Goal: Information Seeking & Learning: Check status

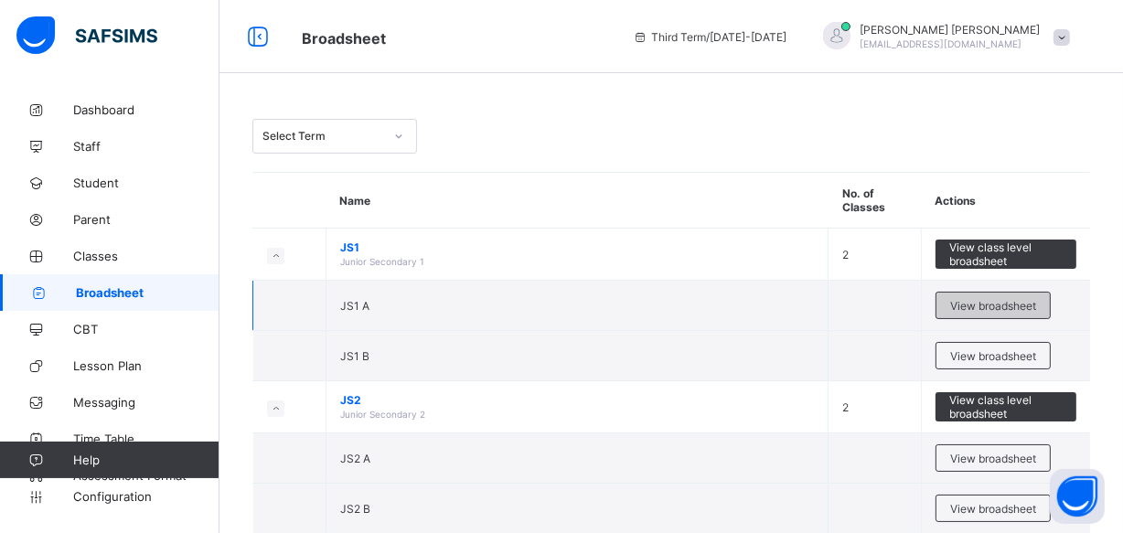
click at [986, 299] on span "View broadsheet" at bounding box center [993, 306] width 86 height 14
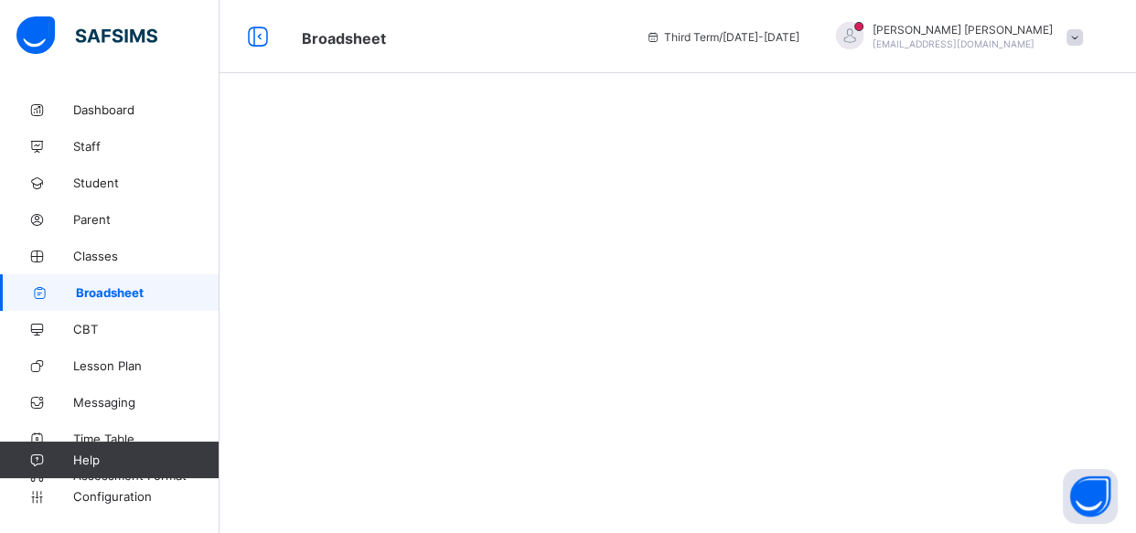
click at [146, 290] on span "Broadsheet" at bounding box center [148, 292] width 144 height 15
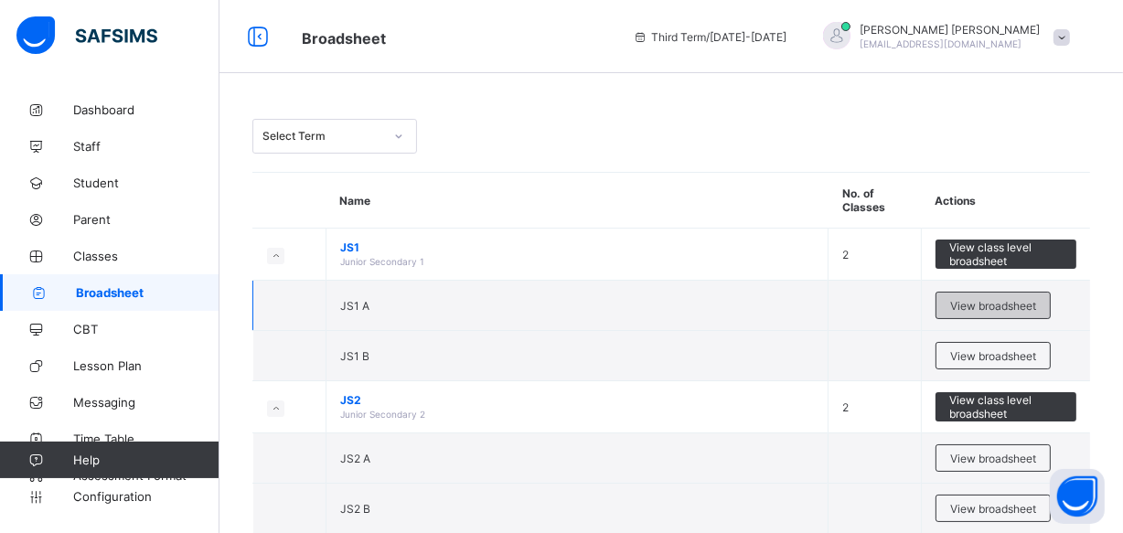
click at [982, 299] on span "View broadsheet" at bounding box center [993, 306] width 86 height 14
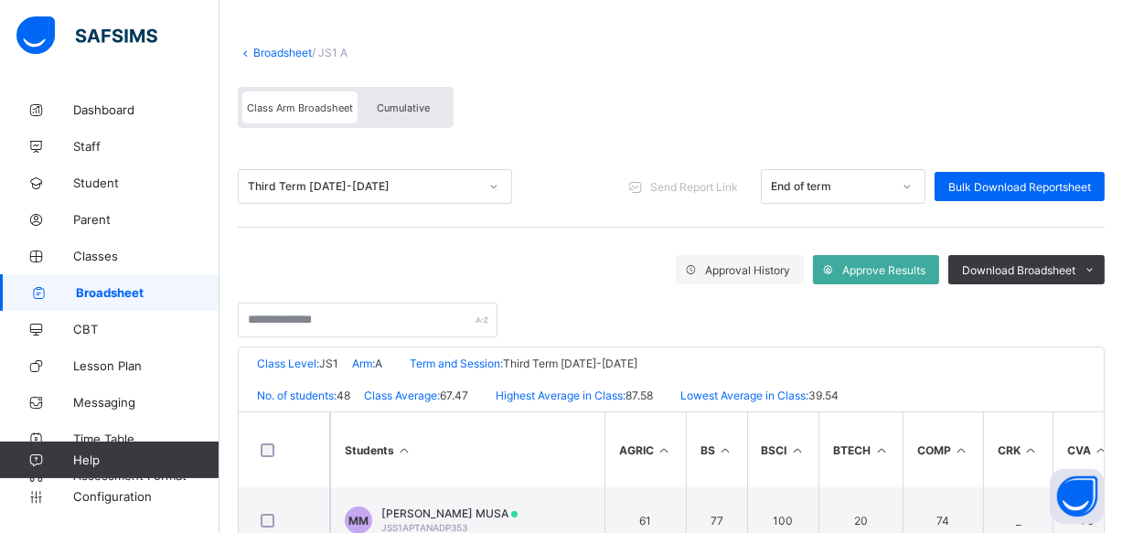
click at [413, 104] on span "Cumulative" at bounding box center [403, 108] width 53 height 13
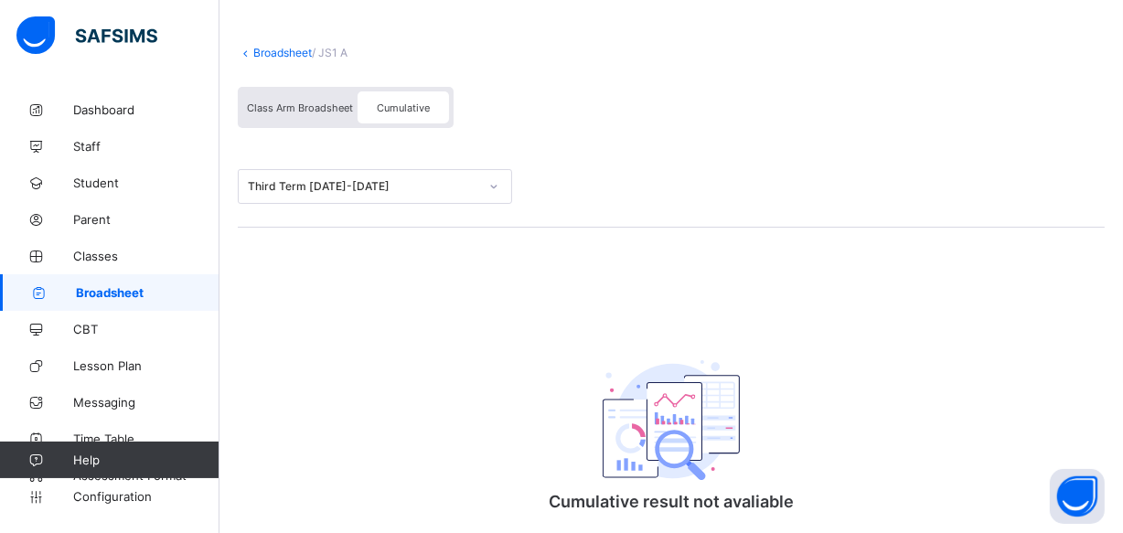
click at [399, 105] on span "Cumulative" at bounding box center [403, 108] width 53 height 13
click at [483, 359] on div "Broadsheet / JS1 A Class Arm Broadsheet Cumulative Third Term 2024-2025 Cumulat…" at bounding box center [672, 317] width 904 height 617
click at [403, 110] on span "Cumulative" at bounding box center [403, 108] width 53 height 13
click at [404, 102] on span "Cumulative" at bounding box center [403, 108] width 53 height 13
click at [304, 111] on span "Class Arm Broadsheet" at bounding box center [300, 108] width 106 height 13
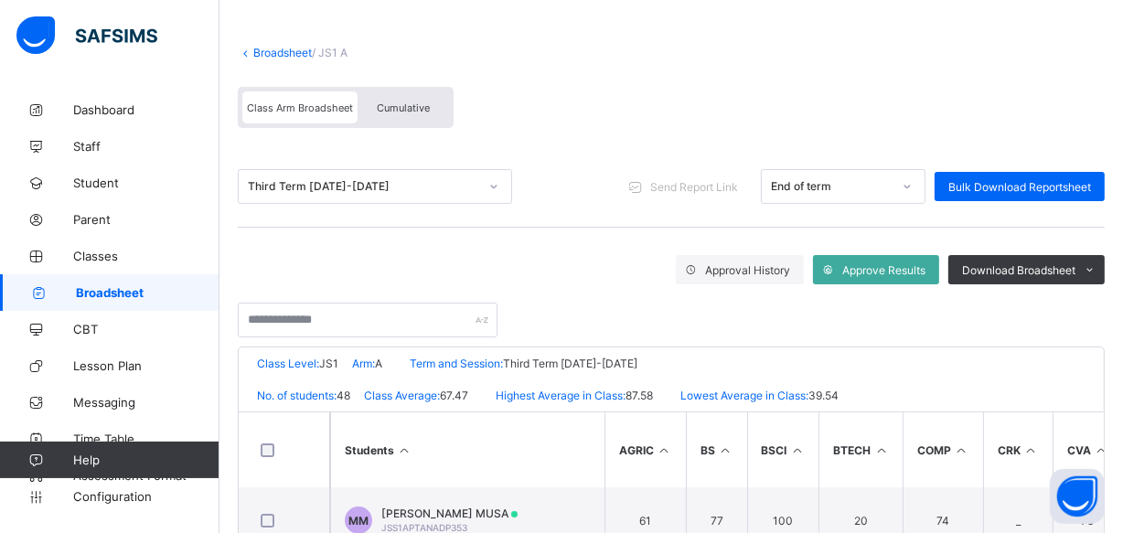
click at [408, 106] on span "Cumulative" at bounding box center [403, 108] width 53 height 13
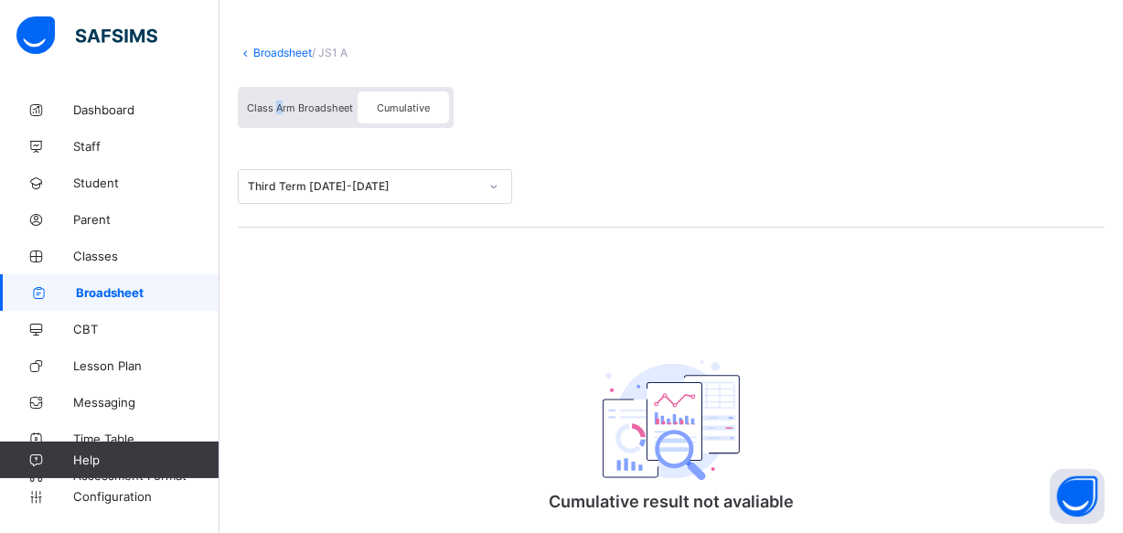
click at [280, 103] on span "Class Arm Broadsheet" at bounding box center [300, 108] width 106 height 13
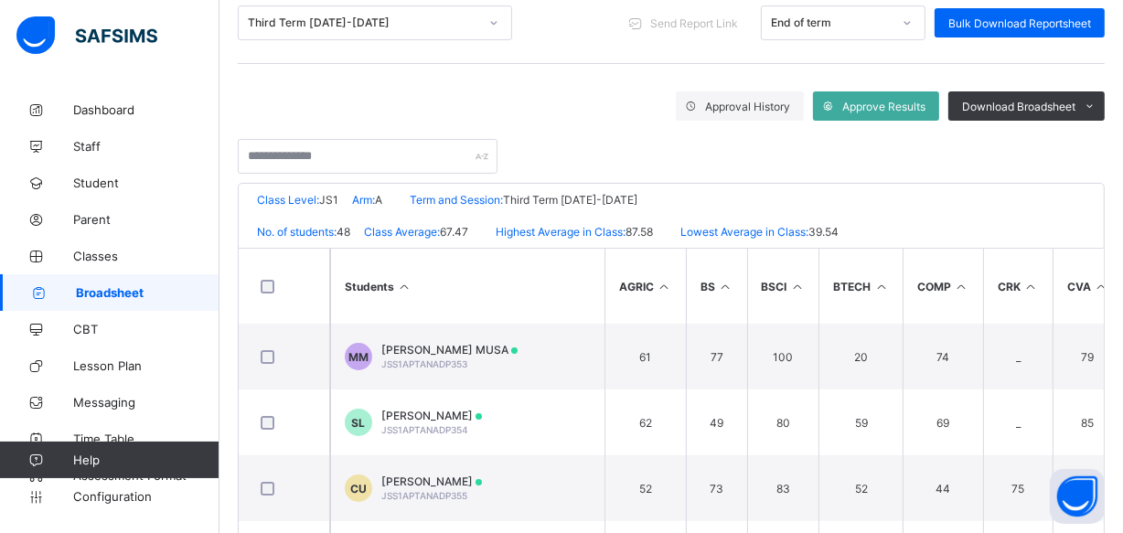
scroll to position [249, 0]
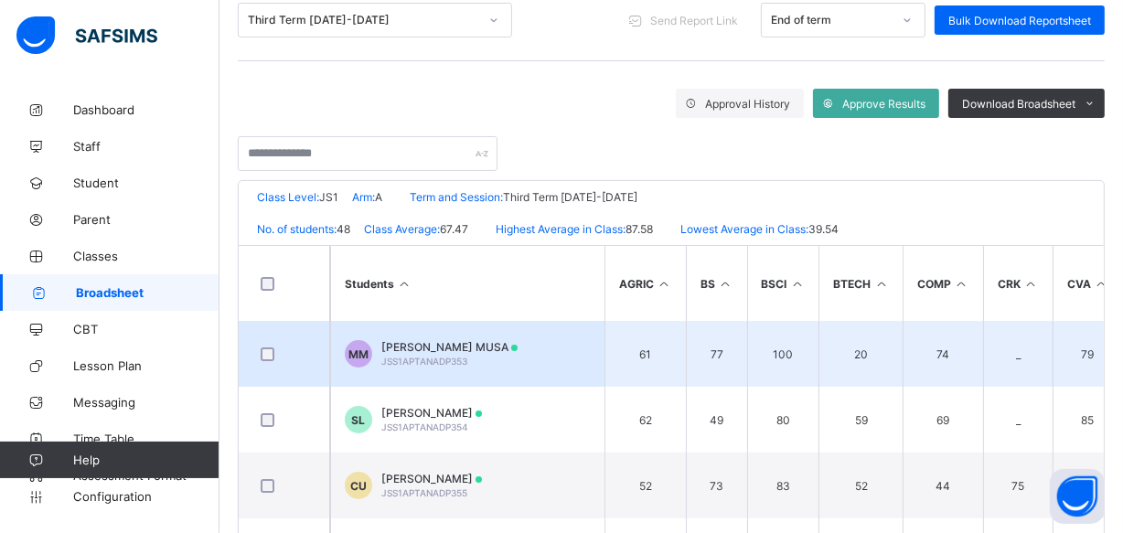
click at [478, 343] on span "MUKHTAR WAKEEL MUSA" at bounding box center [449, 347] width 136 height 14
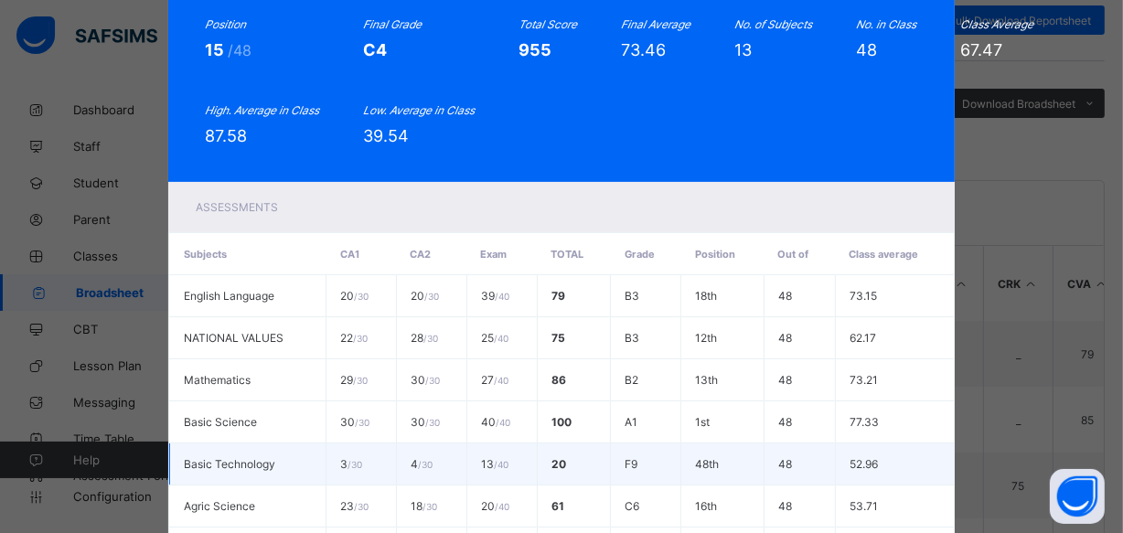
scroll to position [0, 0]
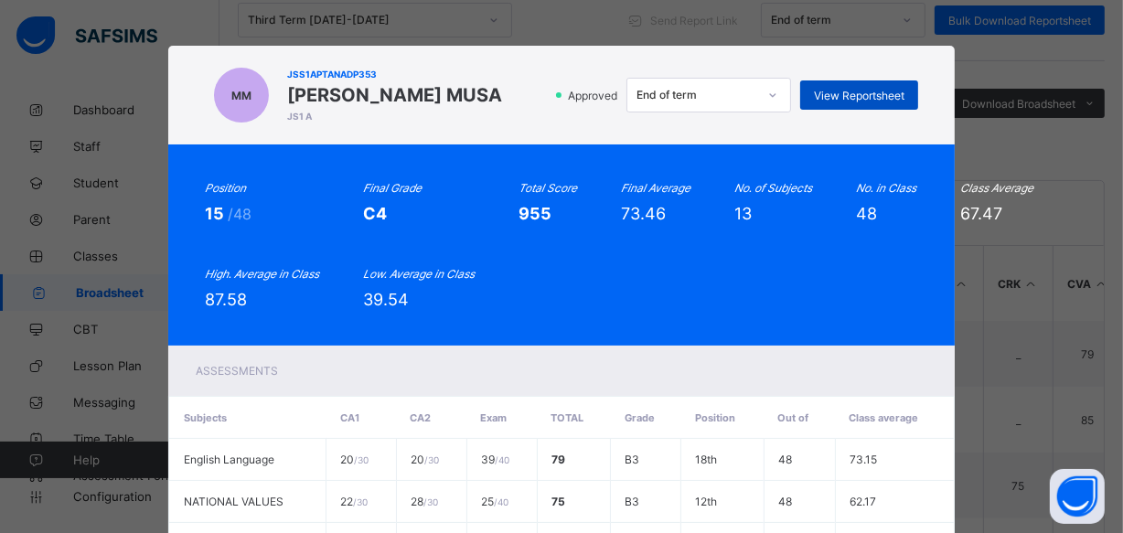
click at [850, 91] on span "View Reportsheet" at bounding box center [859, 96] width 91 height 14
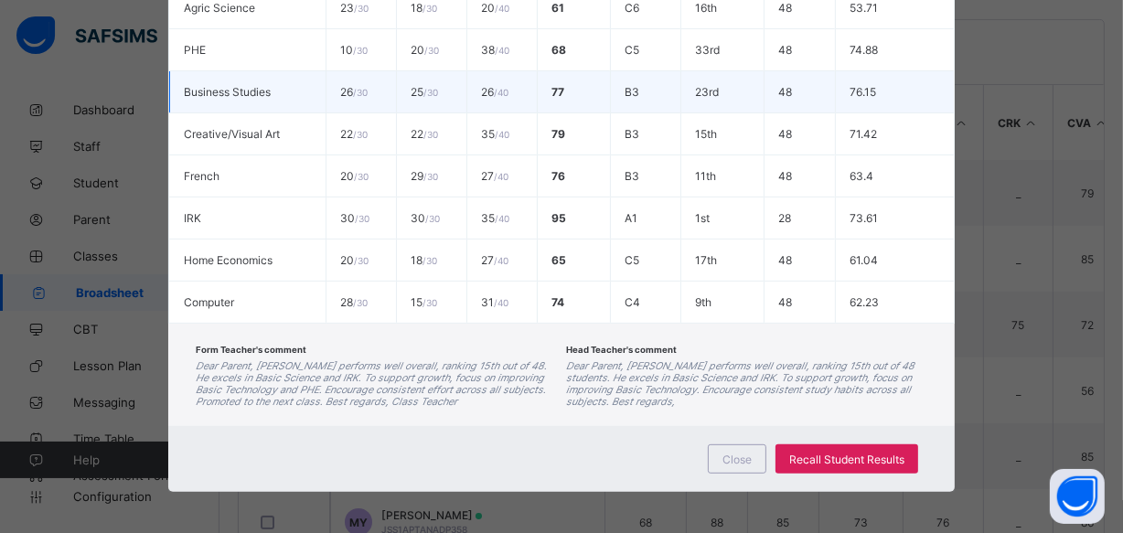
scroll to position [454, 0]
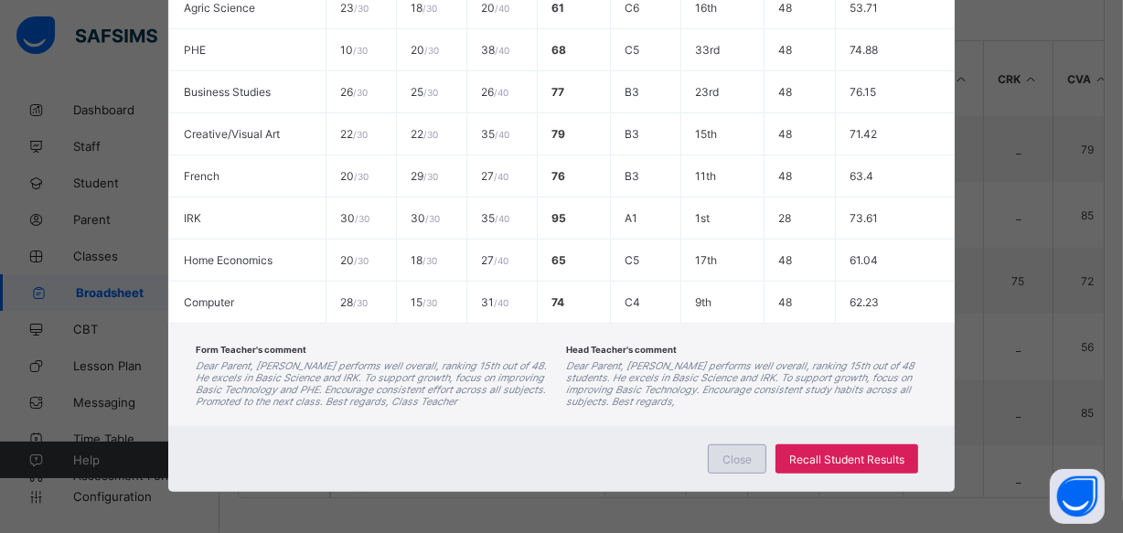
click at [725, 453] on span "Close" at bounding box center [737, 460] width 29 height 14
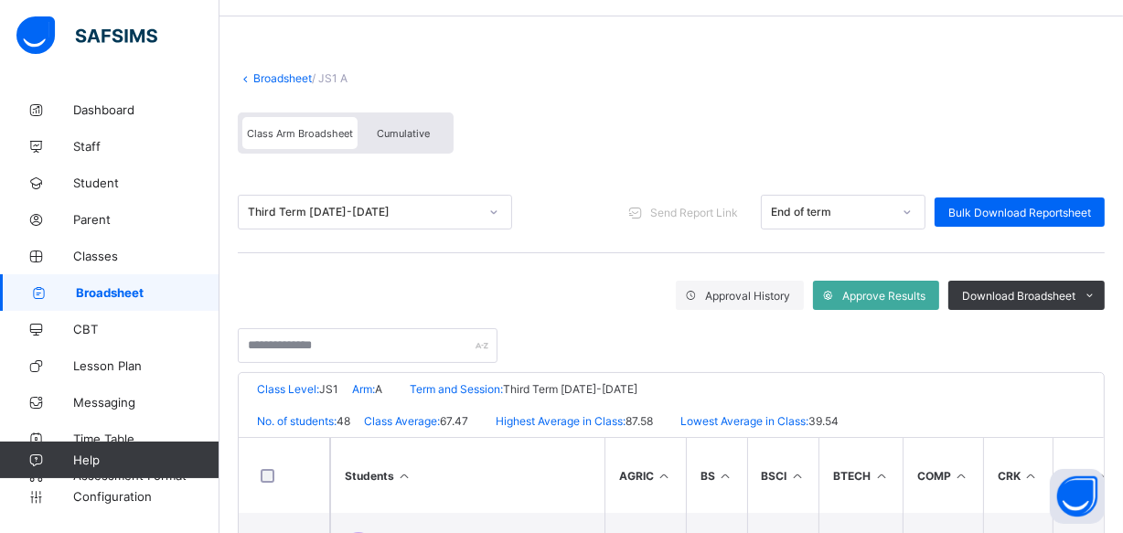
scroll to position [38, 0]
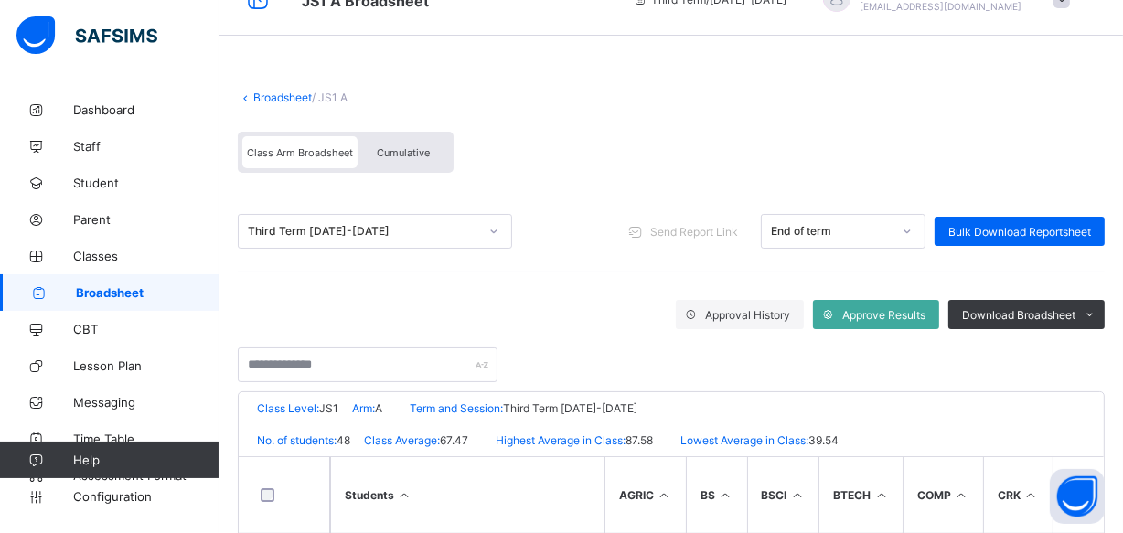
click at [392, 143] on div "Cumulative" at bounding box center [403, 152] width 91 height 32
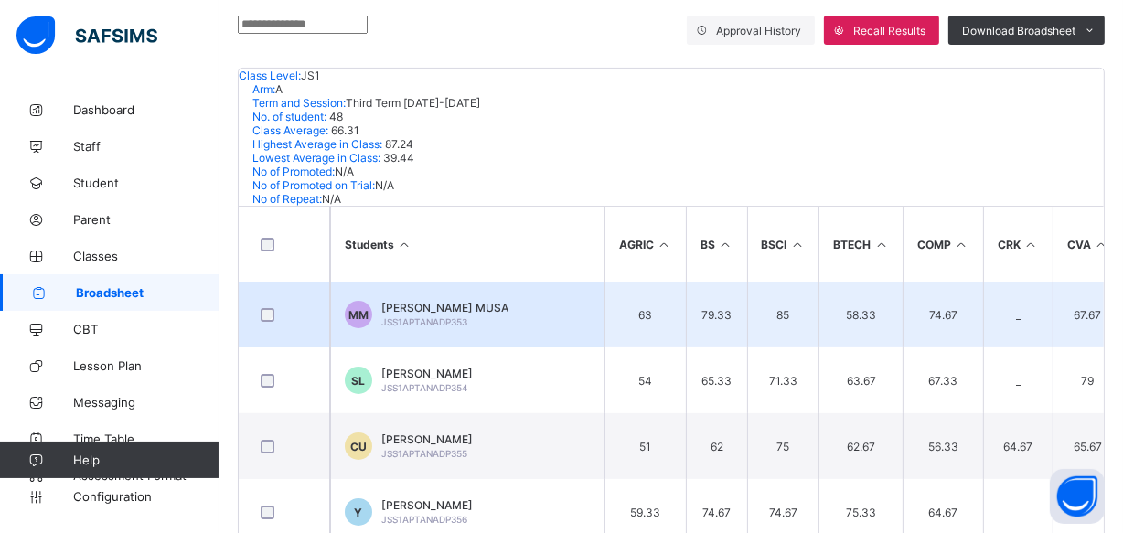
scroll to position [332, 0]
click at [441, 300] on span "MUKHTAR WAKEEL MUSA" at bounding box center [444, 307] width 127 height 14
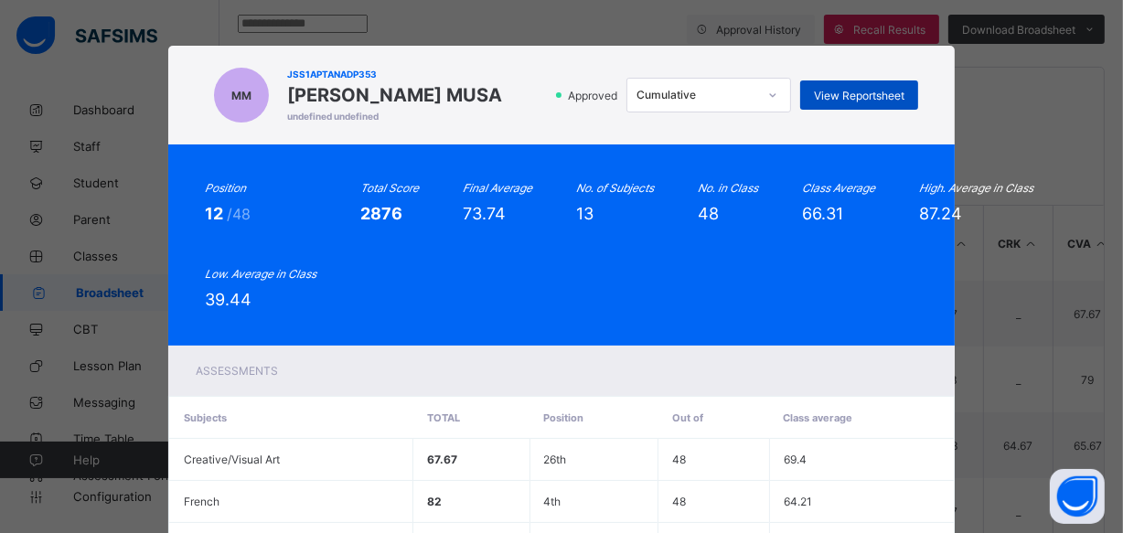
click at [823, 92] on span "View Reportsheet" at bounding box center [859, 96] width 91 height 14
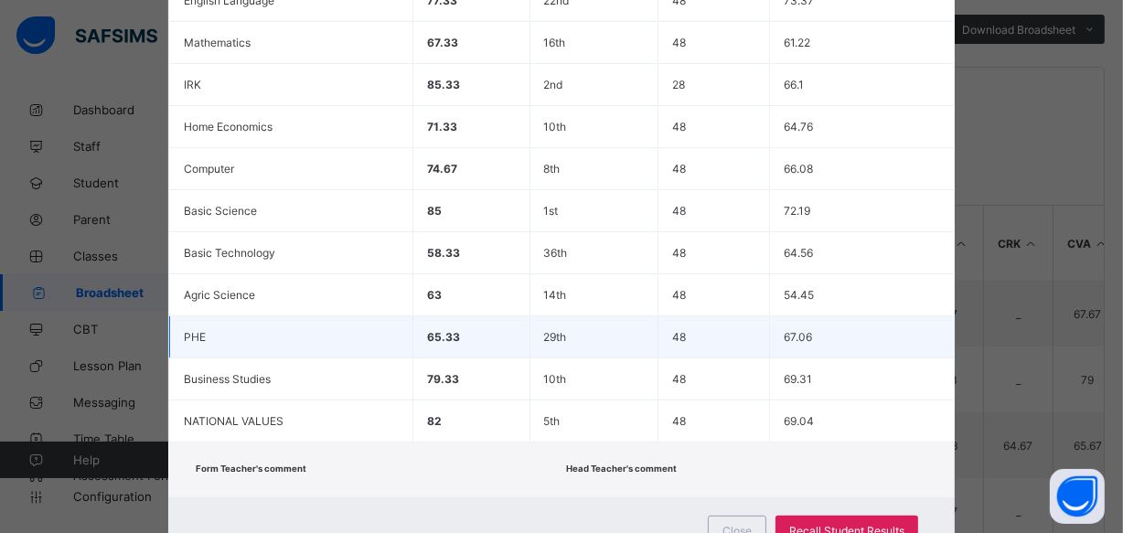
scroll to position [613, 0]
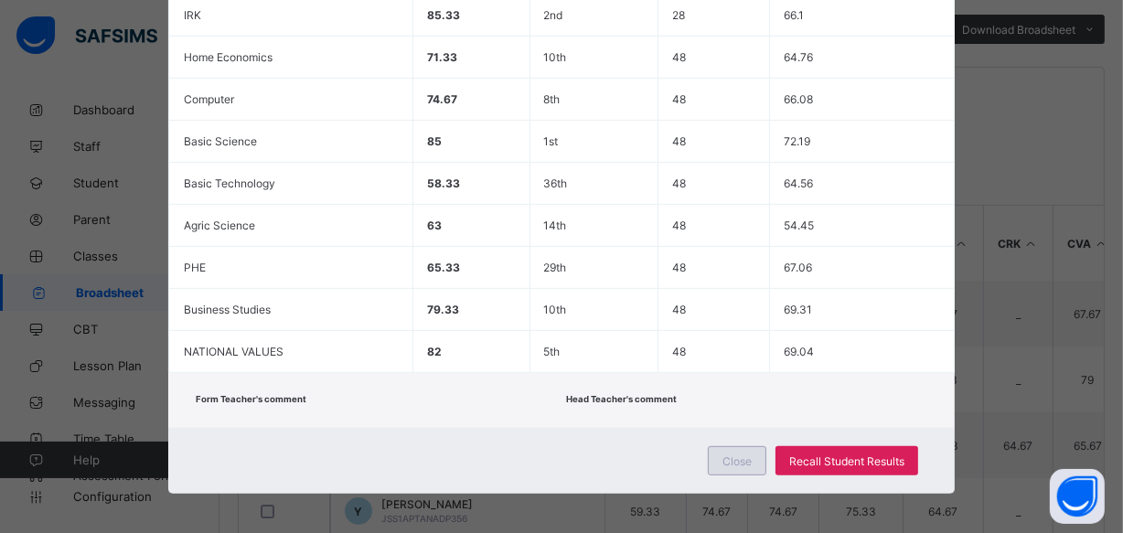
click at [746, 455] on span "Close" at bounding box center [737, 462] width 29 height 14
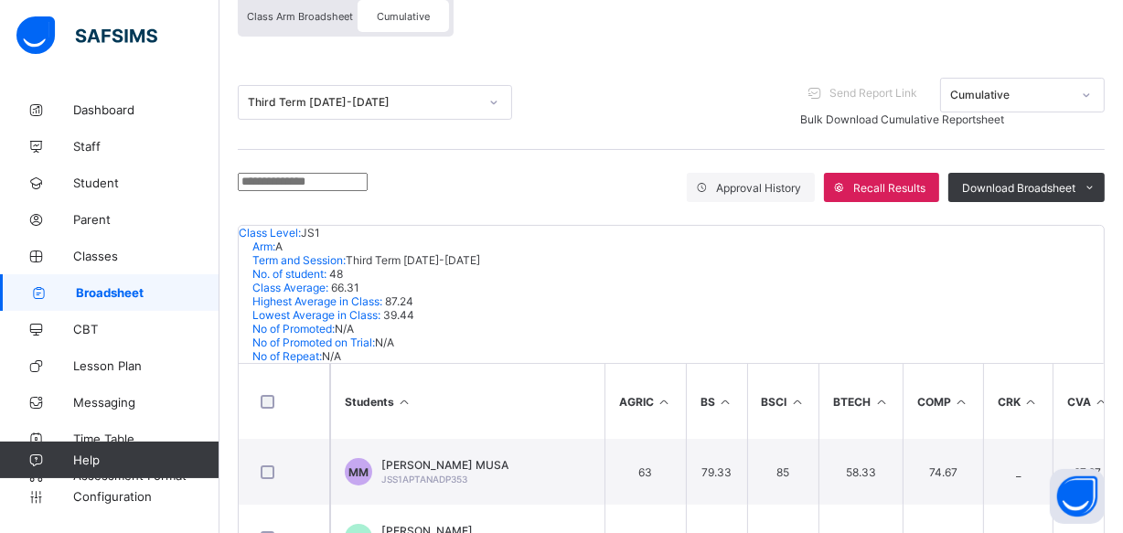
scroll to position [0, 0]
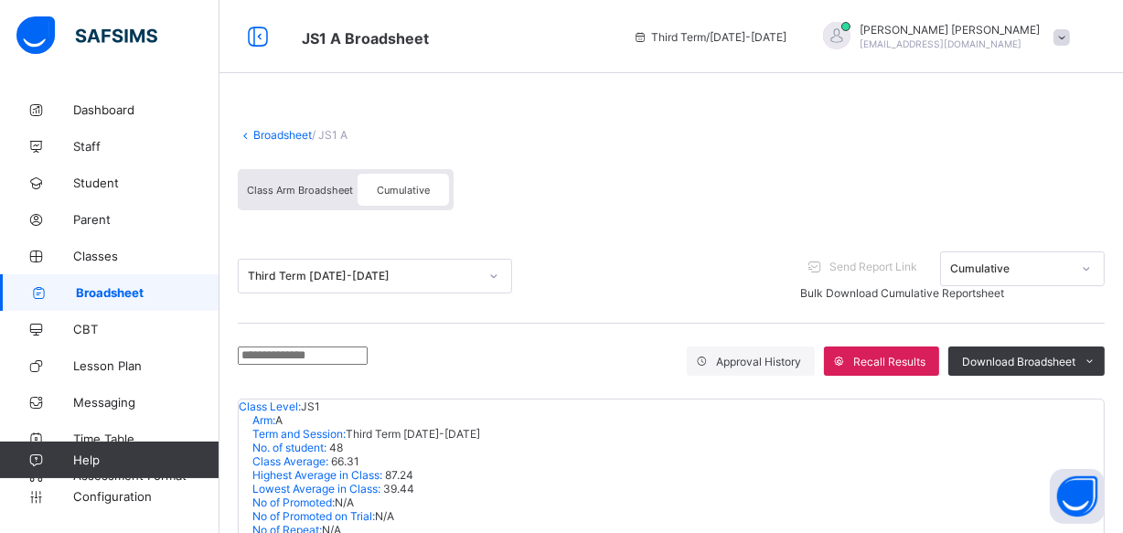
click at [112, 292] on span "Broadsheet" at bounding box center [148, 292] width 144 height 15
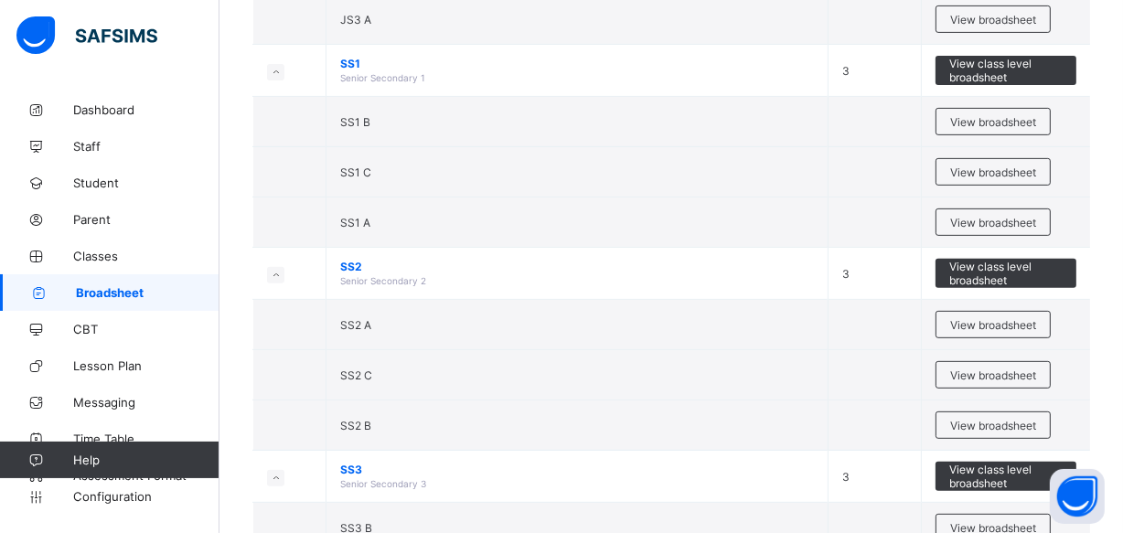
scroll to position [665, 0]
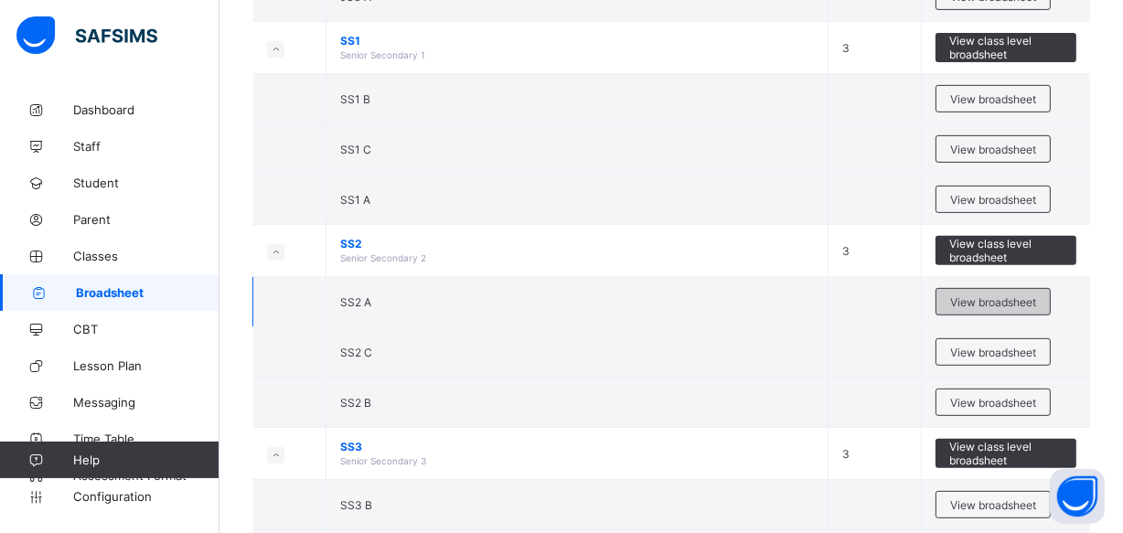
click at [970, 295] on span "View broadsheet" at bounding box center [993, 302] width 86 height 14
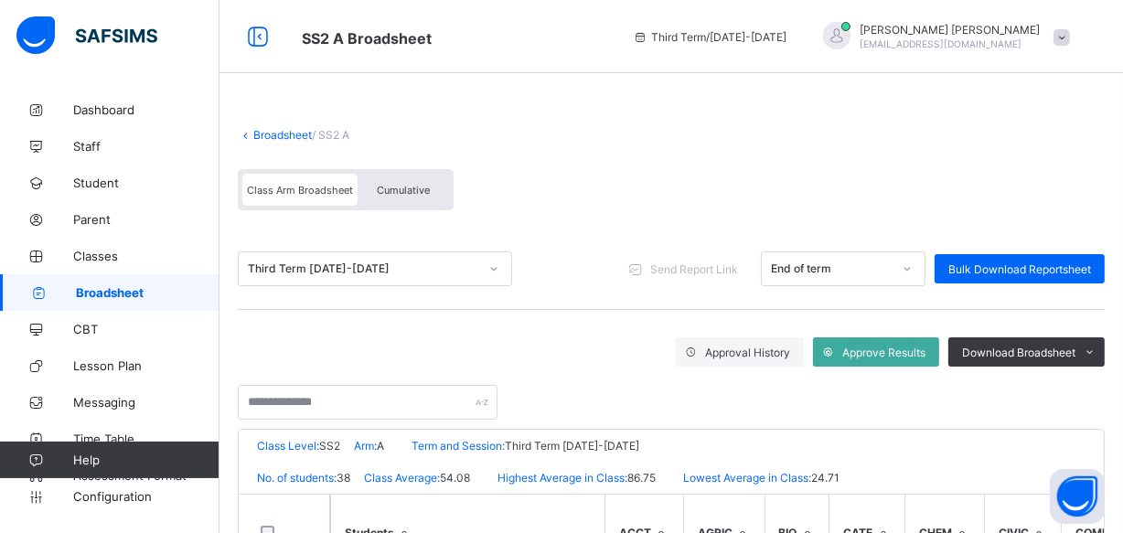
click at [403, 184] on span "Cumulative" at bounding box center [403, 190] width 53 height 13
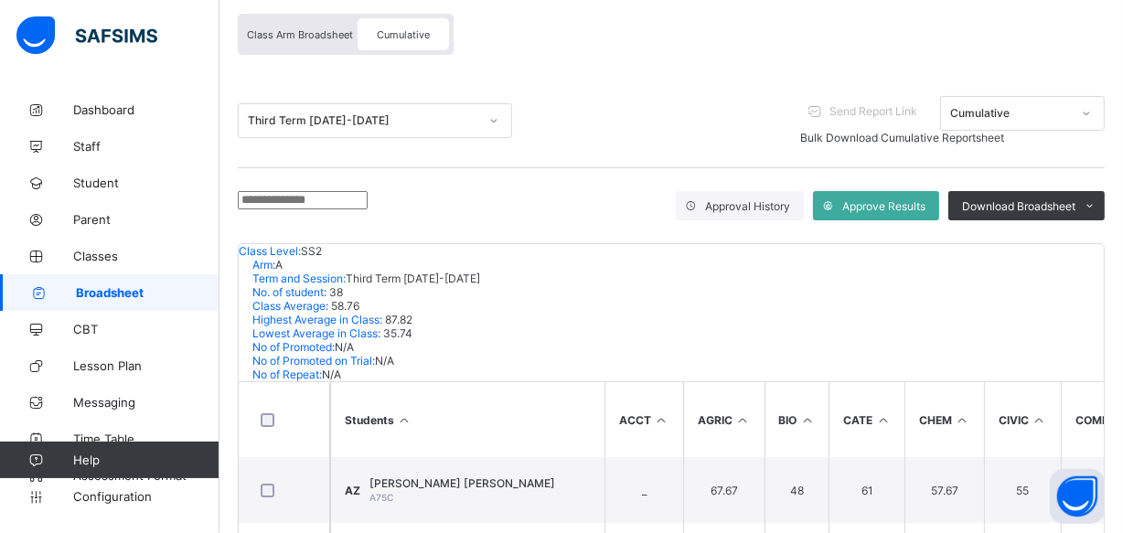
scroll to position [166, 0]
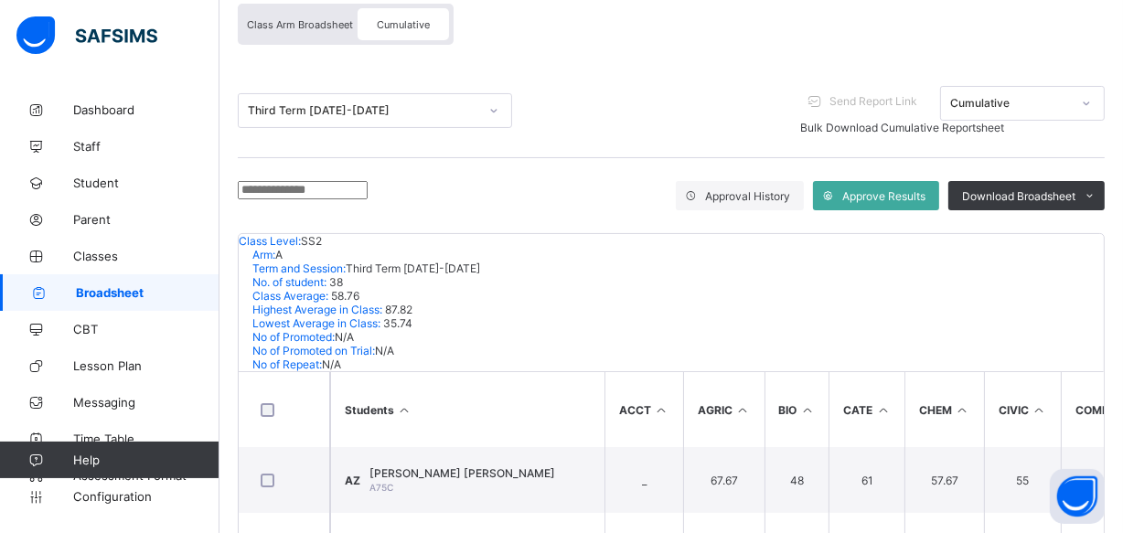
click at [247, 192] on input "text" at bounding box center [303, 190] width 130 height 18
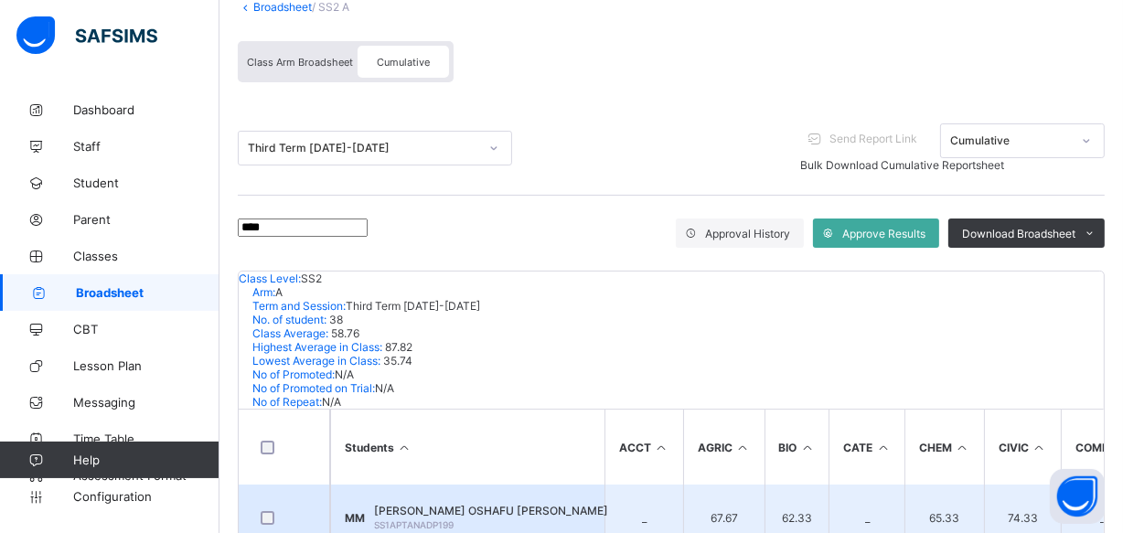
type input "****"
click at [502, 504] on span "[PERSON_NAME] OSHAFU [PERSON_NAME]" at bounding box center [491, 511] width 234 height 14
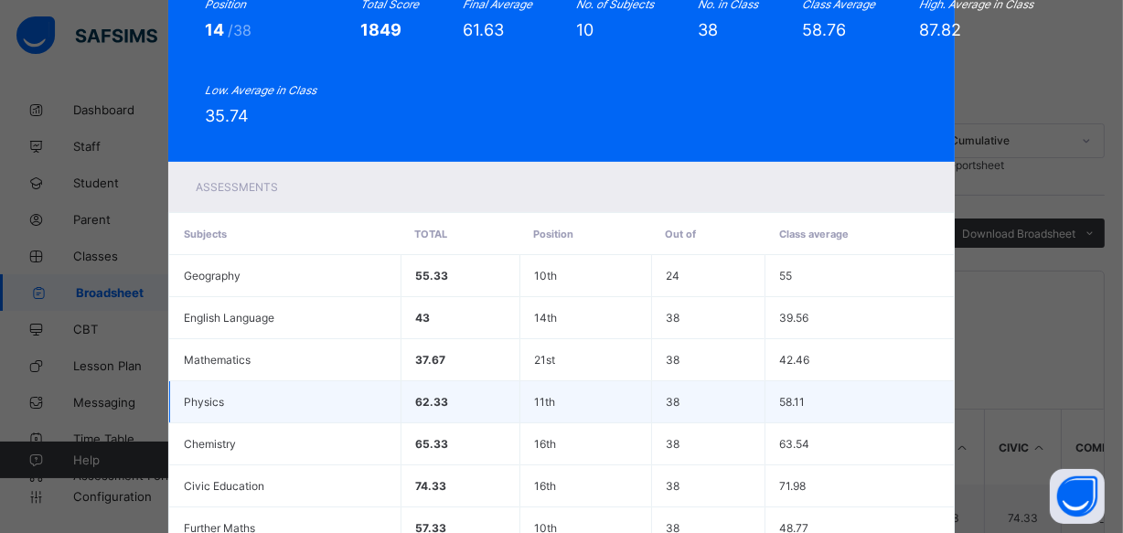
scroll to position [0, 0]
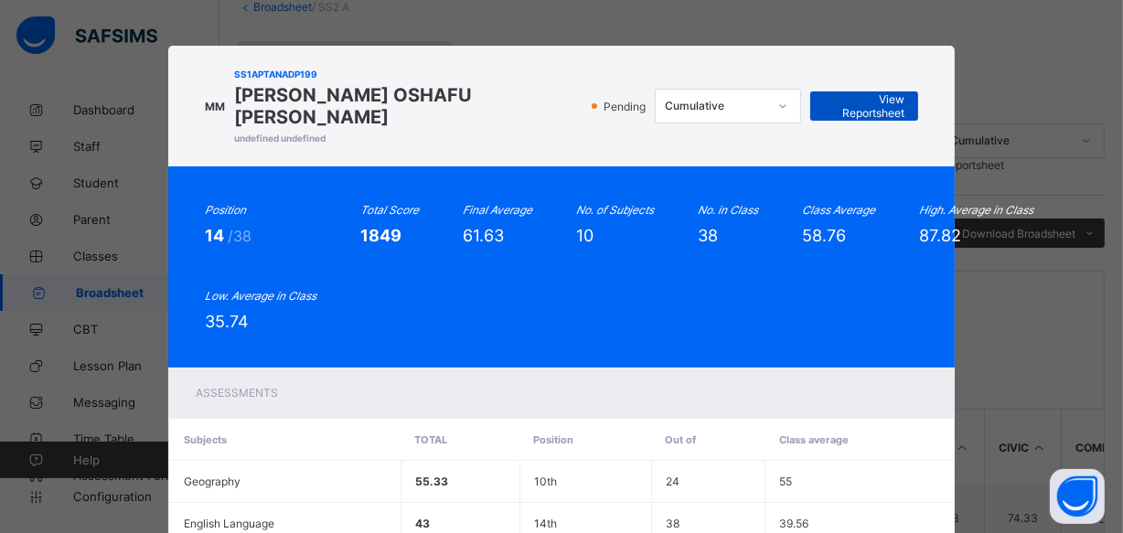
click at [859, 92] on span "View Reportsheet" at bounding box center [864, 105] width 81 height 27
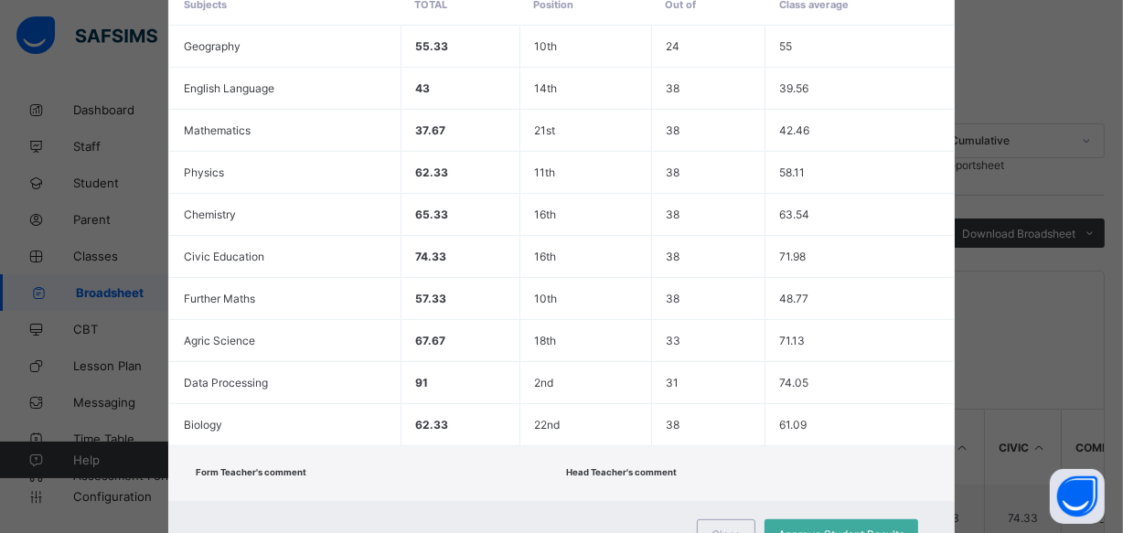
scroll to position [488, 0]
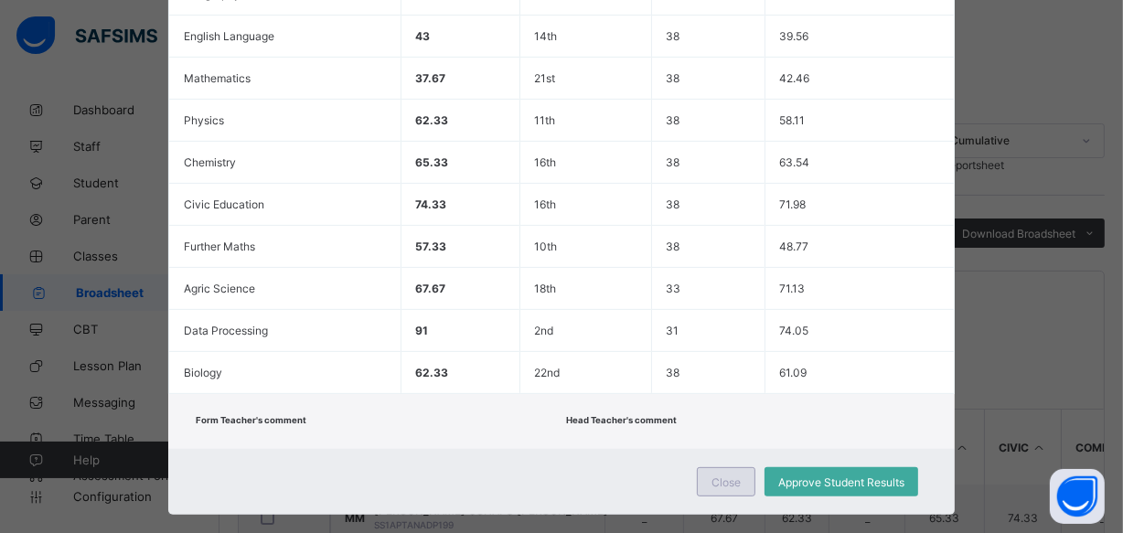
click at [731, 476] on span "Close" at bounding box center [726, 483] width 29 height 14
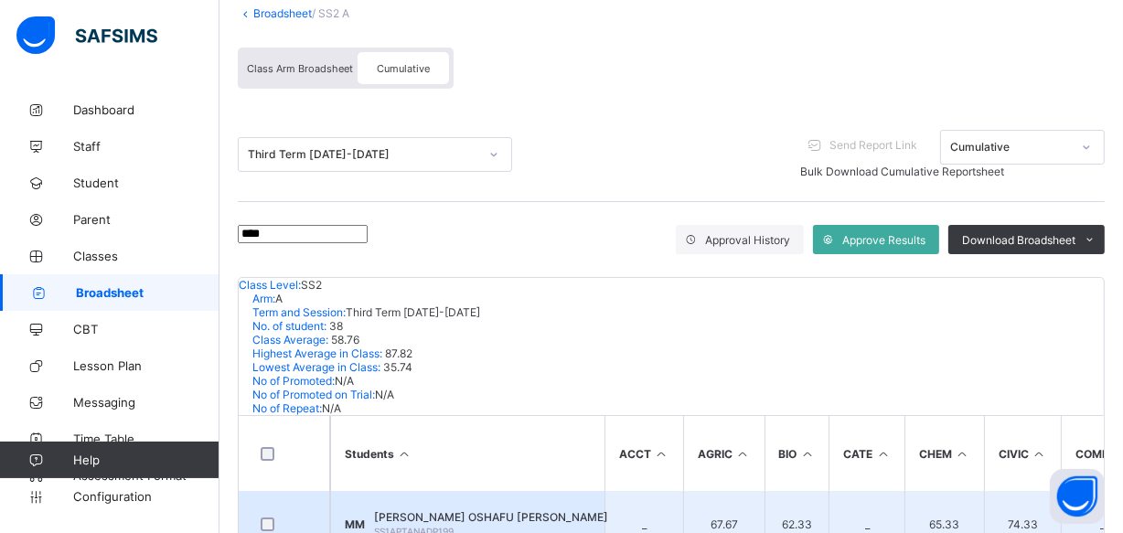
scroll to position [128, 0]
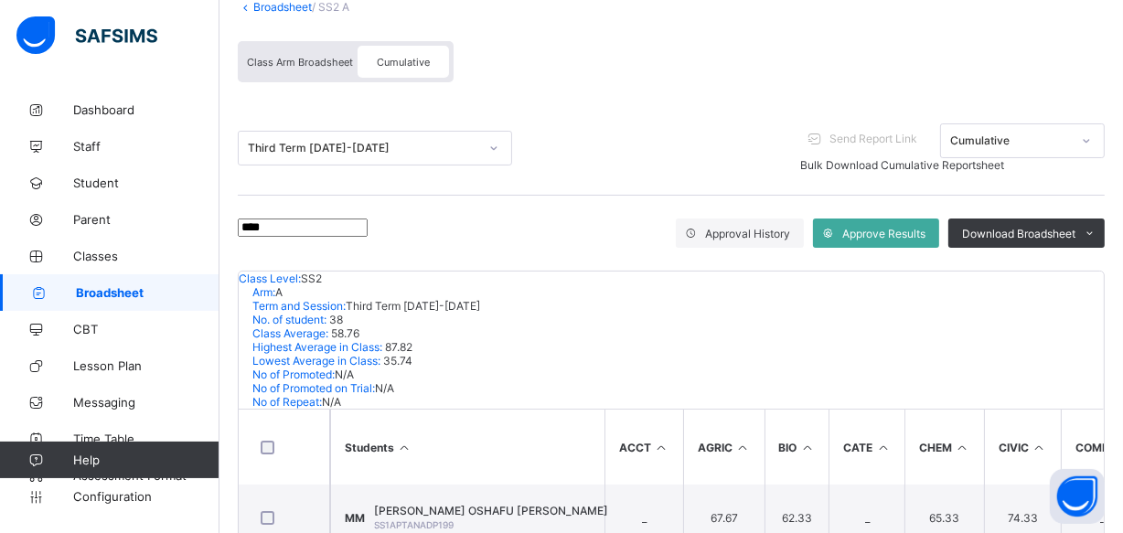
click at [289, 58] on span "Class Arm Broadsheet" at bounding box center [300, 62] width 106 height 13
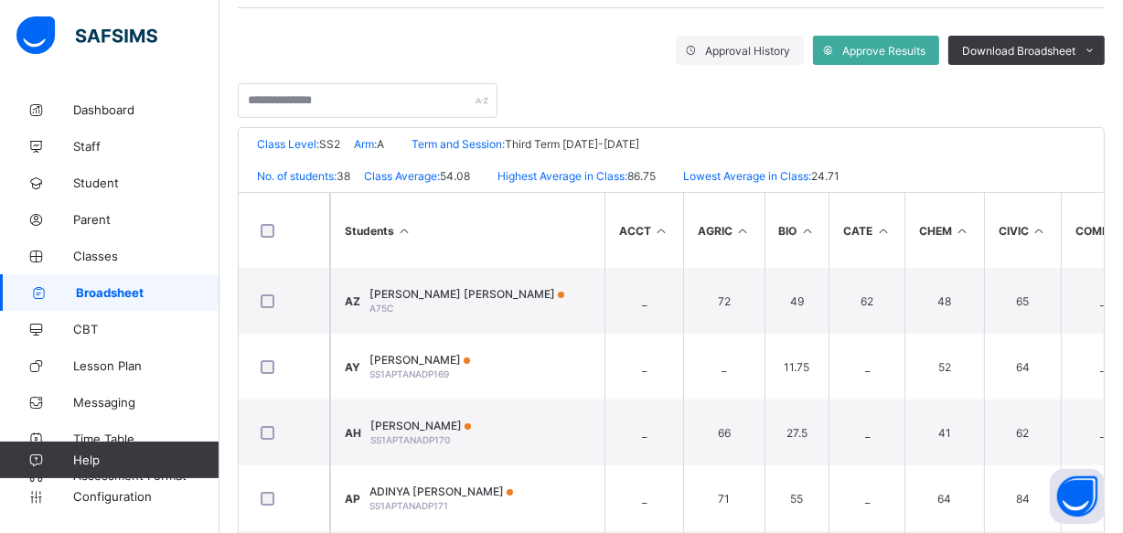
scroll to position [121, 0]
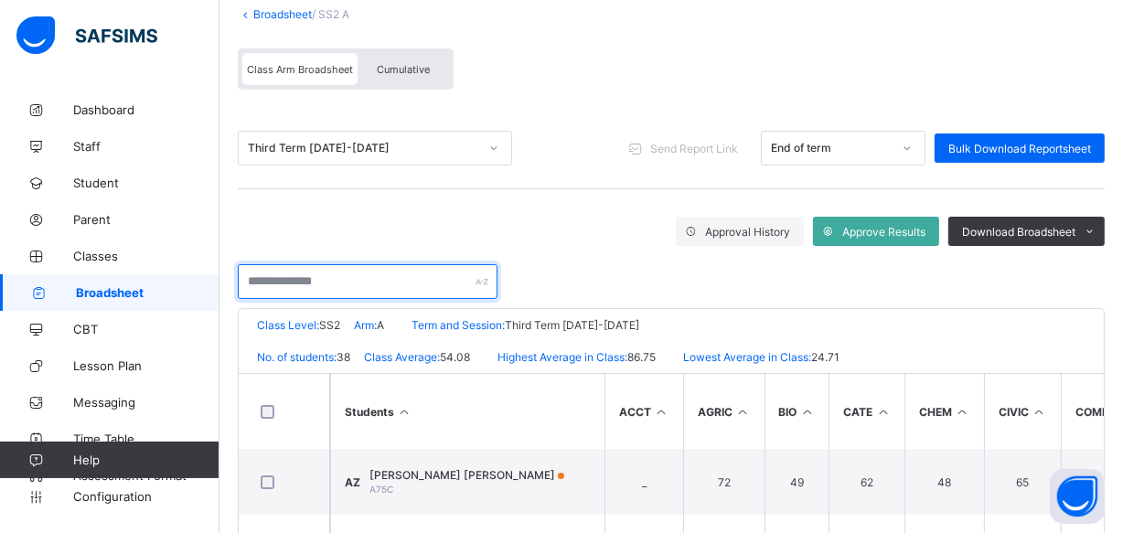
click at [244, 280] on input "text" at bounding box center [368, 281] width 260 height 35
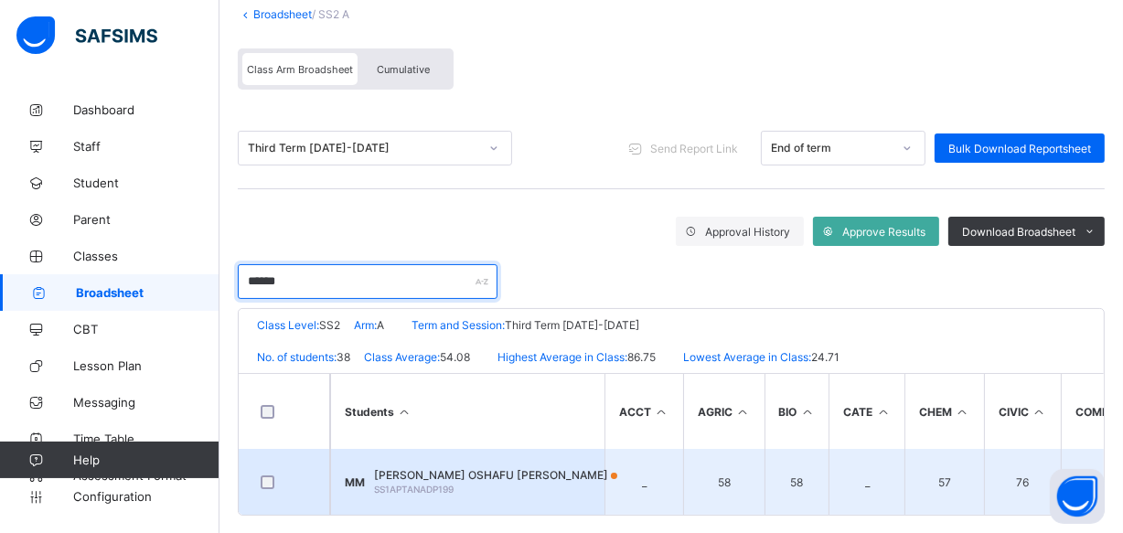
type input "******"
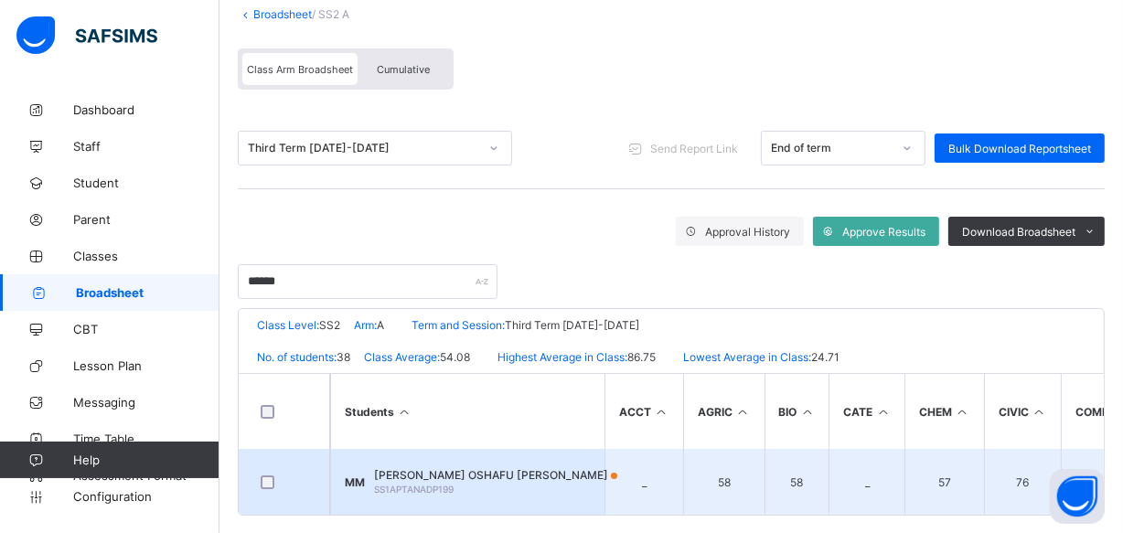
click at [478, 468] on span "[PERSON_NAME] OSHAFU [PERSON_NAME]" at bounding box center [495, 475] width 243 height 14
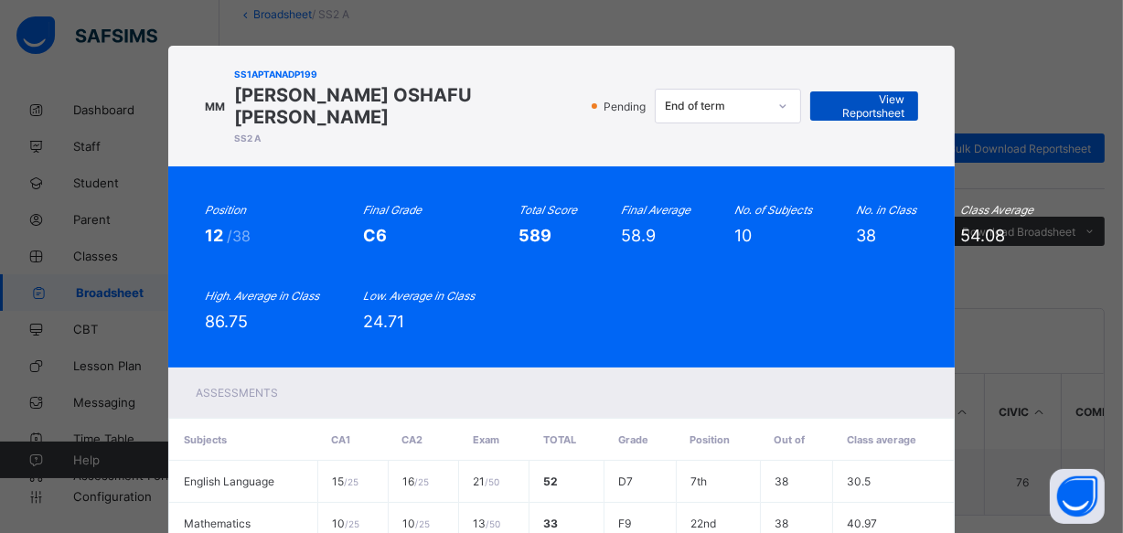
click at [866, 92] on span "View Reportsheet" at bounding box center [864, 105] width 81 height 27
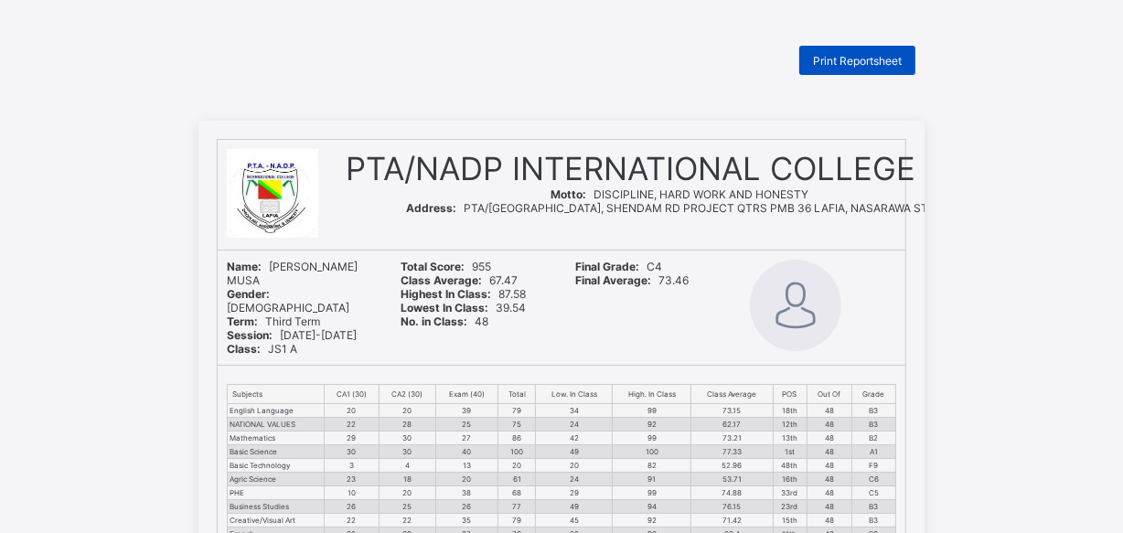
click at [853, 57] on span "Print Reportsheet" at bounding box center [857, 61] width 89 height 14
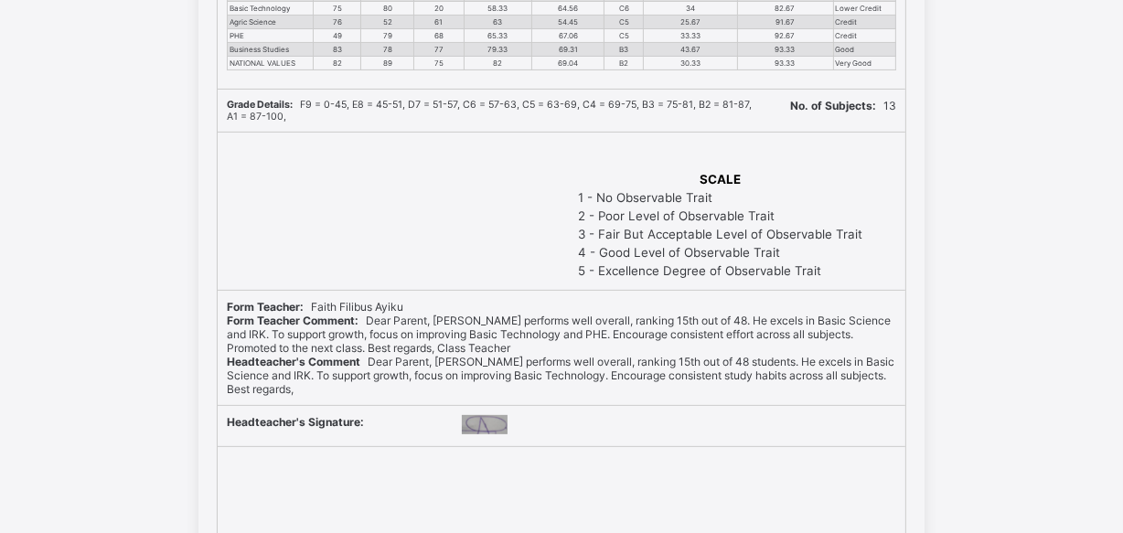
scroll to position [499, 0]
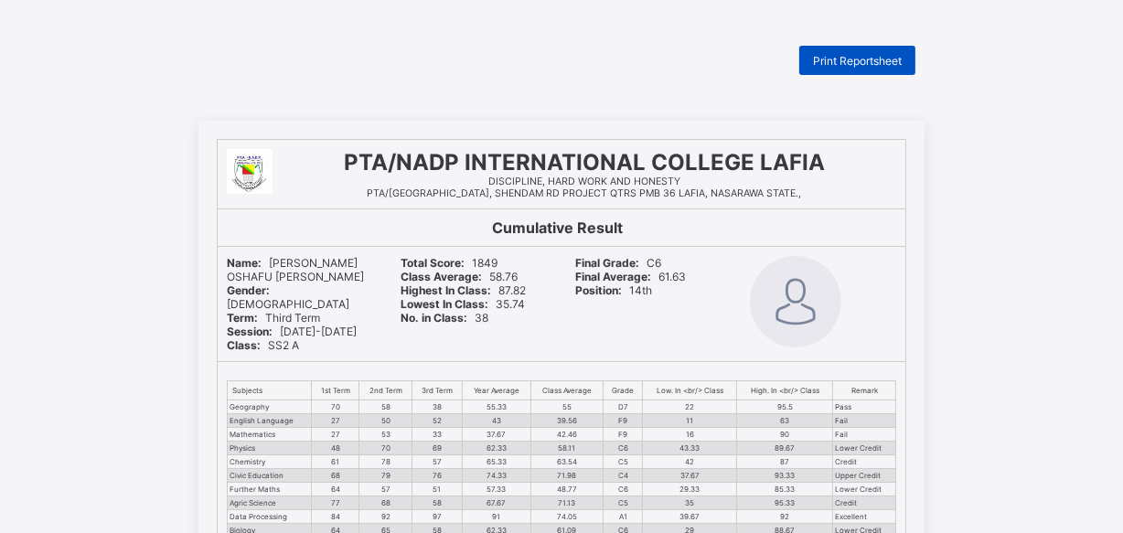
click at [847, 61] on span "Print Reportsheet" at bounding box center [857, 61] width 89 height 14
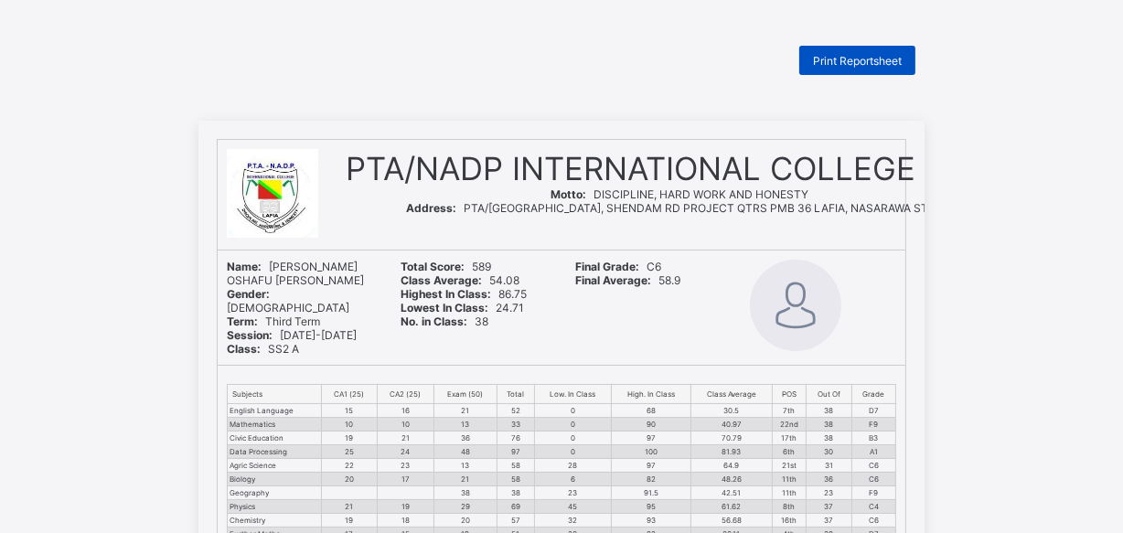
click at [847, 58] on span "Print Reportsheet" at bounding box center [857, 61] width 89 height 14
click at [840, 58] on span "Print Reportsheet" at bounding box center [857, 61] width 89 height 14
